Goal: Information Seeking & Learning: Learn about a topic

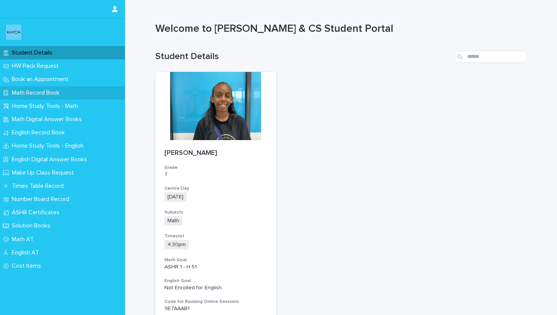
click at [59, 96] on p "Math Record Book" at bounding box center [37, 92] width 57 height 7
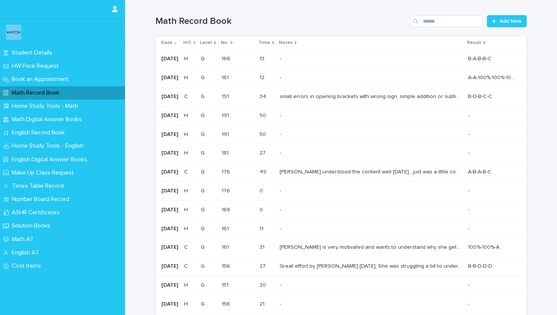
click at [326, 96] on p "small errors in opening brackets with wrong sign, simple addition or subtractio…" at bounding box center [372, 96] width 184 height 8
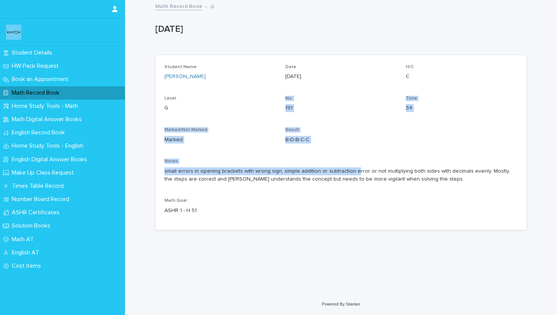
drag, startPoint x: 279, startPoint y: 107, endPoint x: 352, endPoint y: 172, distance: 97.4
click at [352, 172] on div "Student Name [PERSON_NAME] Date [DATE] H/C C Level G No. 191 Time 34 Marked/Not…" at bounding box center [340, 142] width 353 height 156
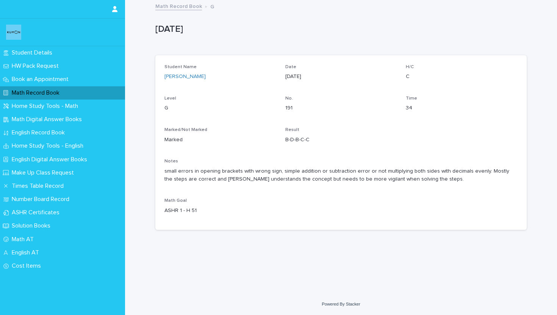
click at [364, 173] on p "small errors in opening brackets with wrong sign, simple addition or subtractio…" at bounding box center [340, 175] width 353 height 16
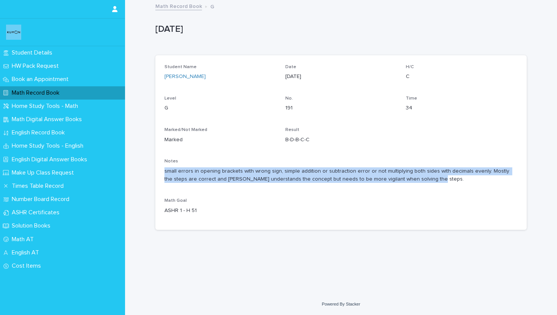
drag, startPoint x: 360, startPoint y: 163, endPoint x: 375, endPoint y: 190, distance: 30.2
click at [375, 190] on div "Student Name [PERSON_NAME] Date [DATE] H/C C Level G No. 191 Time 34 Marked/Not…" at bounding box center [340, 142] width 353 height 156
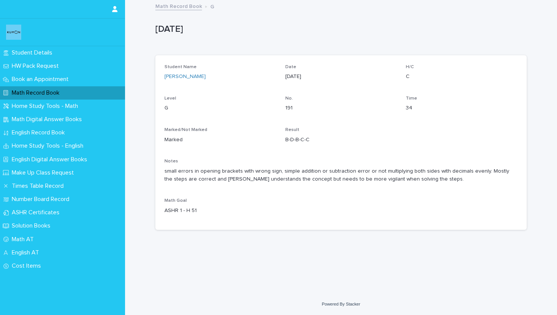
click at [314, 143] on p "B-D-B-C-C" at bounding box center [341, 140] width 112 height 8
drag, startPoint x: 238, startPoint y: 100, endPoint x: 254, endPoint y: 128, distance: 32.0
click at [254, 127] on div "Student Name [PERSON_NAME] Date [DATE] H/C C Level G No. 191 Time 34 Marked/Not…" at bounding box center [340, 142] width 353 height 156
click at [220, 211] on p "ASHR 1 - H 51" at bounding box center [220, 211] width 112 height 8
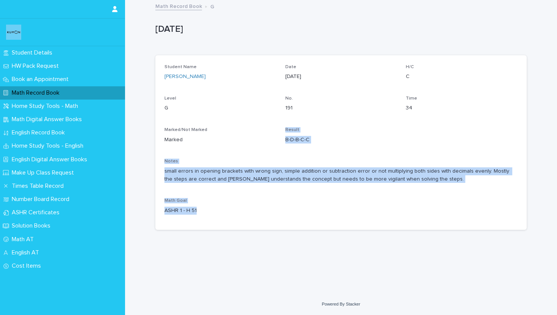
drag, startPoint x: 213, startPoint y: 213, endPoint x: 242, endPoint y: 144, distance: 74.2
click at [238, 146] on div "Student Name [PERSON_NAME] Date [DATE] H/C C Level G No. 191 Time 34 Marked/Not…" at bounding box center [340, 142] width 353 height 156
